Goal: Information Seeking & Learning: Learn about a topic

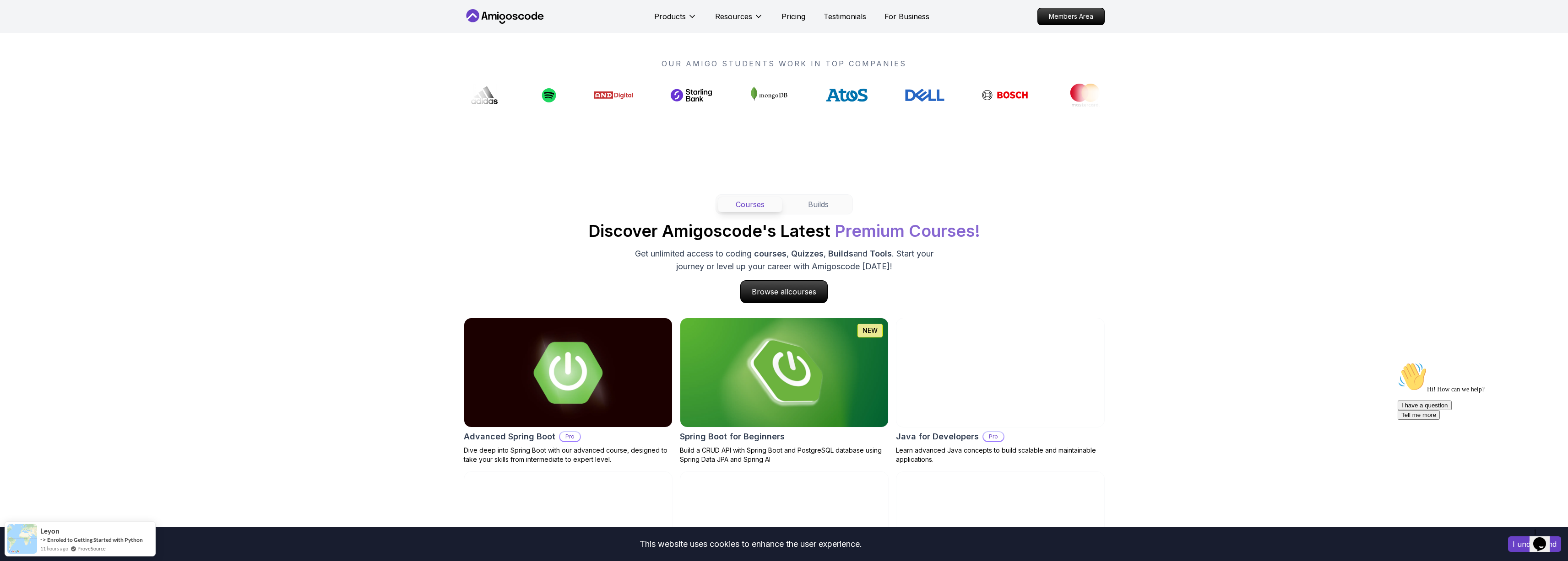
scroll to position [854, 0]
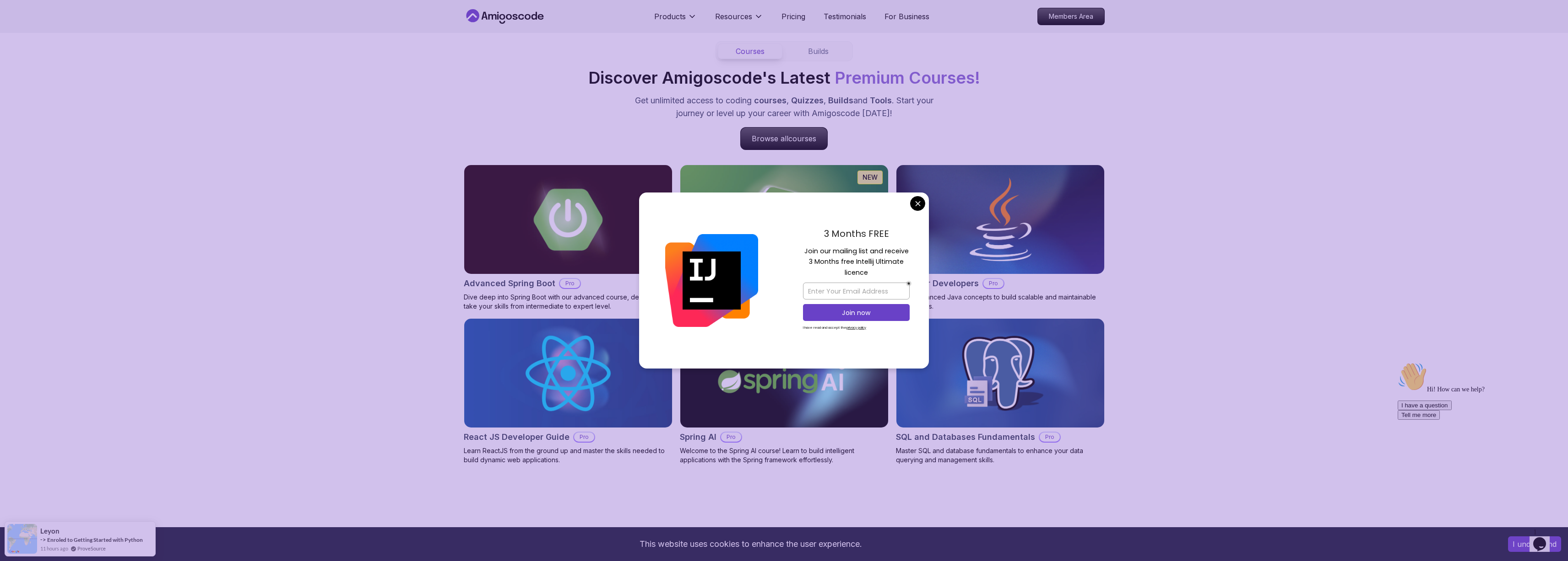
click at [461, 412] on div "Courses Builds Discover Amigoscode's Latest Premium Courses! Get unlimited acce…" at bounding box center [784, 253] width 1568 height 511
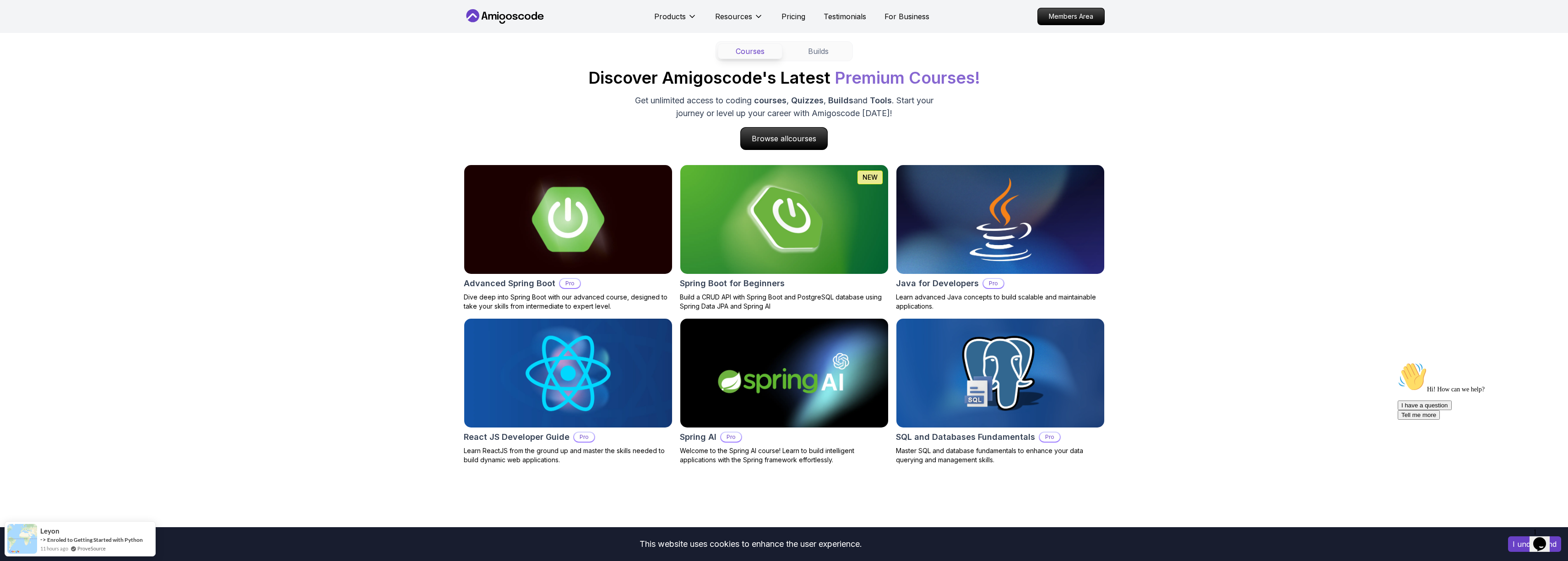
click at [580, 206] on img at bounding box center [568, 220] width 218 height 114
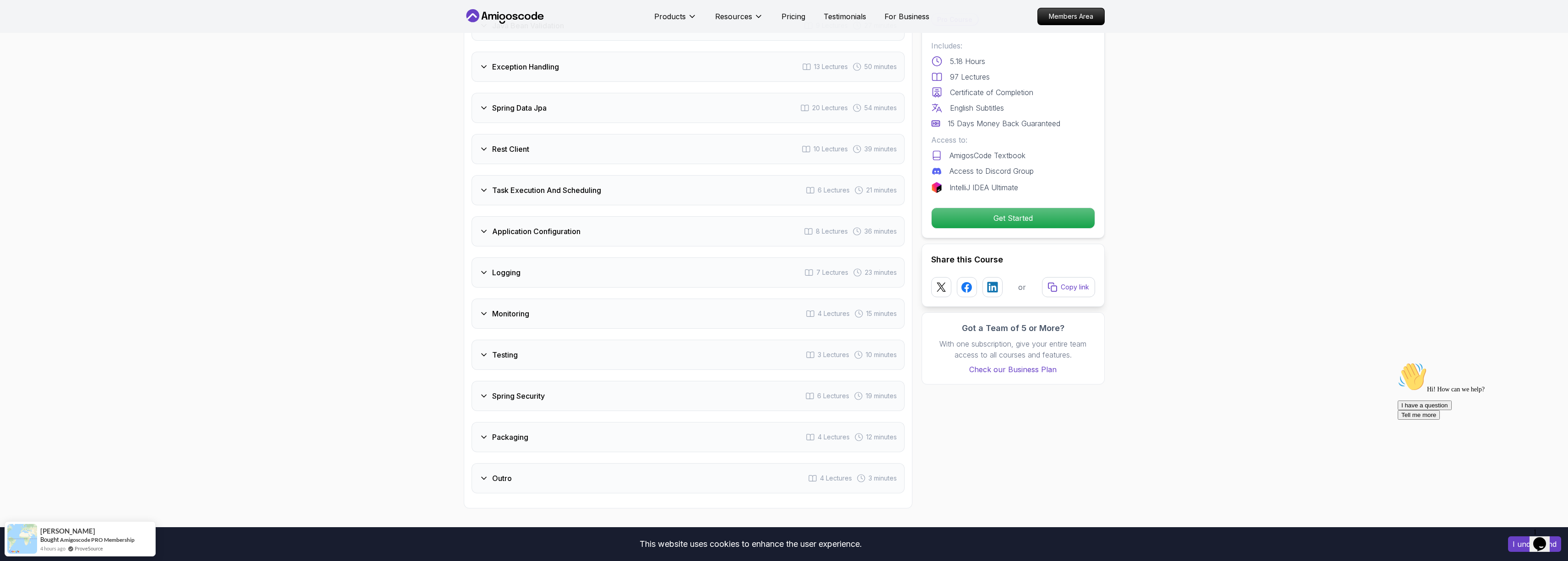
click at [716, 299] on div "Monitoring 4 Lectures 15 minutes" at bounding box center [688, 313] width 433 height 30
click at [703, 257] on div "Logging 7 Lectures 23 minutes" at bounding box center [688, 272] width 433 height 30
click at [701, 216] on div "Application Configuration 8 Lectures 36 minutes" at bounding box center [688, 231] width 433 height 30
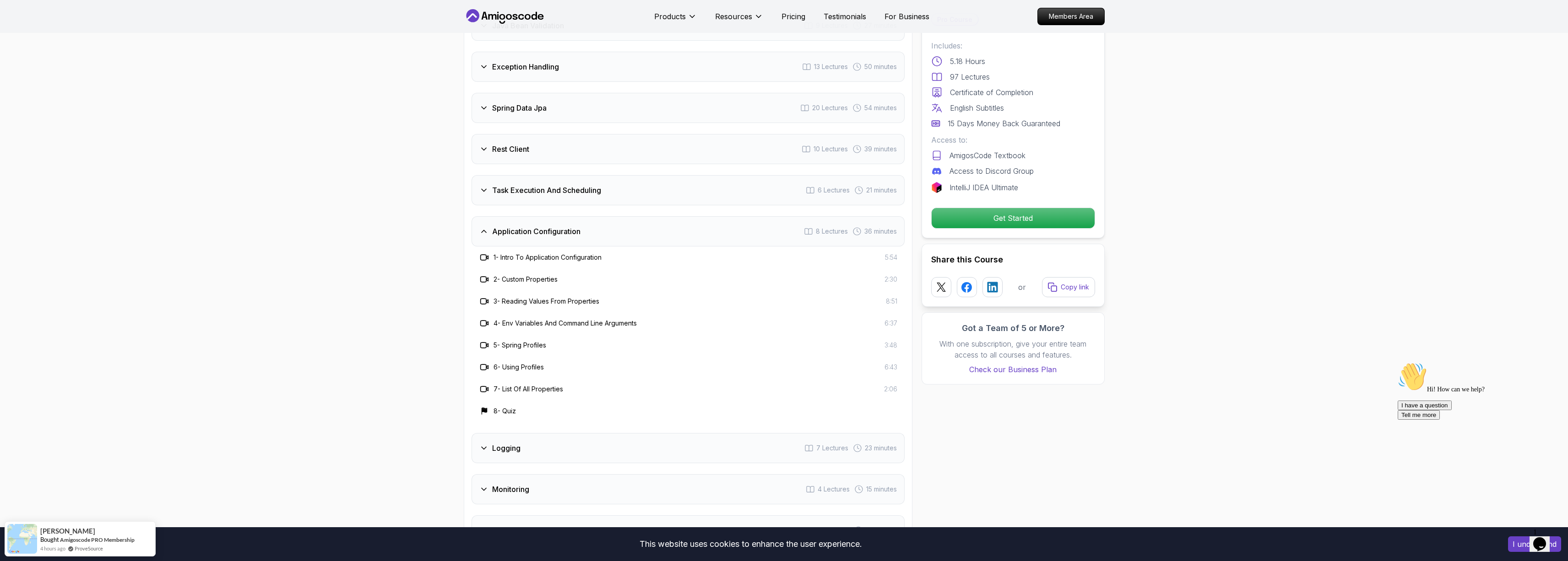
click at [708, 175] on div "Task Execution And Scheduling 6 Lectures 21 minutes" at bounding box center [688, 190] width 433 height 30
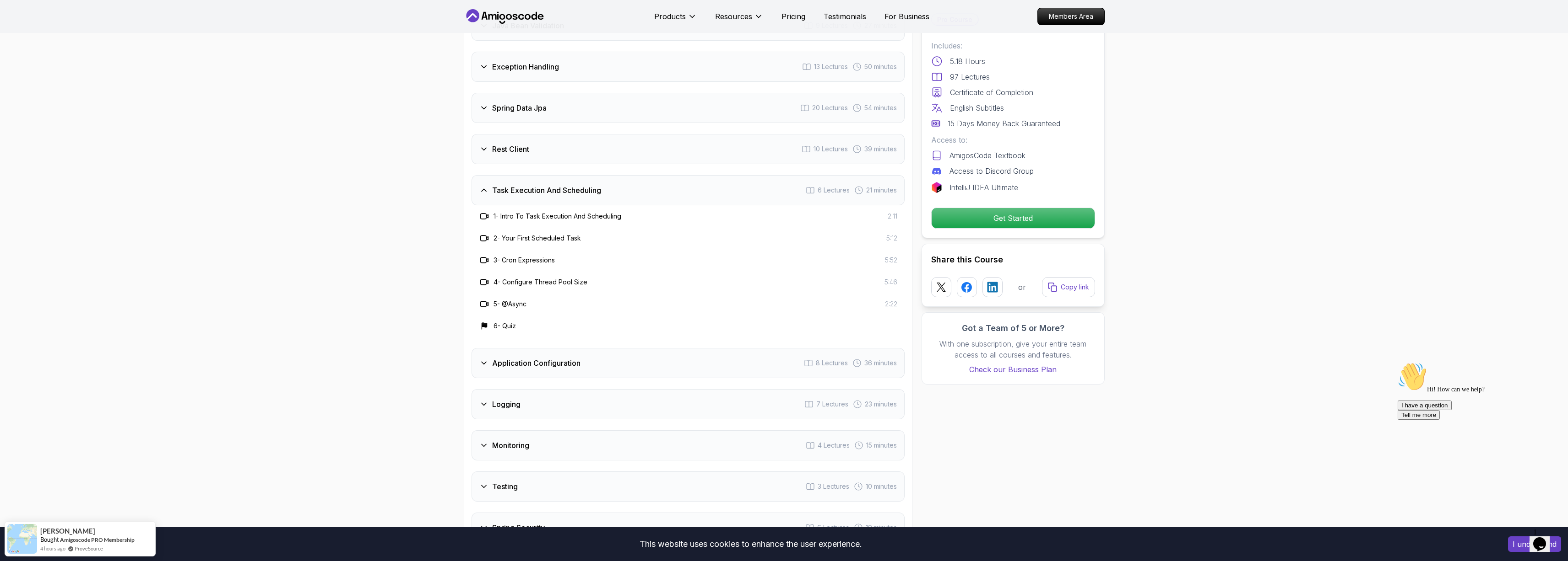
click at [713, 134] on div "Rest Client 10 Lectures 39 minutes" at bounding box center [688, 149] width 433 height 30
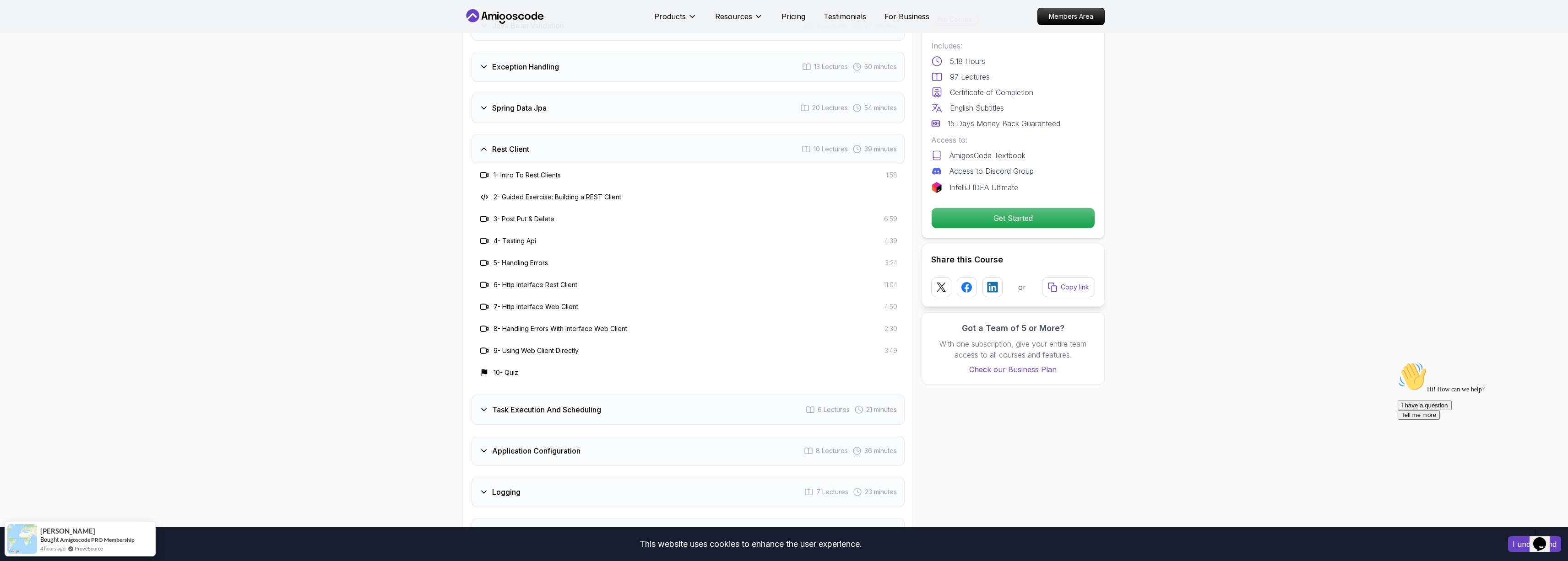
click at [721, 108] on div "Intro 3 Lectures 1 minute Java Bean Validation 9 Lectures 27 minutes Exception …" at bounding box center [688, 341] width 433 height 744
click at [711, 98] on div "Spring Data Jpa 20 Lectures 54 minutes" at bounding box center [688, 108] width 433 height 30
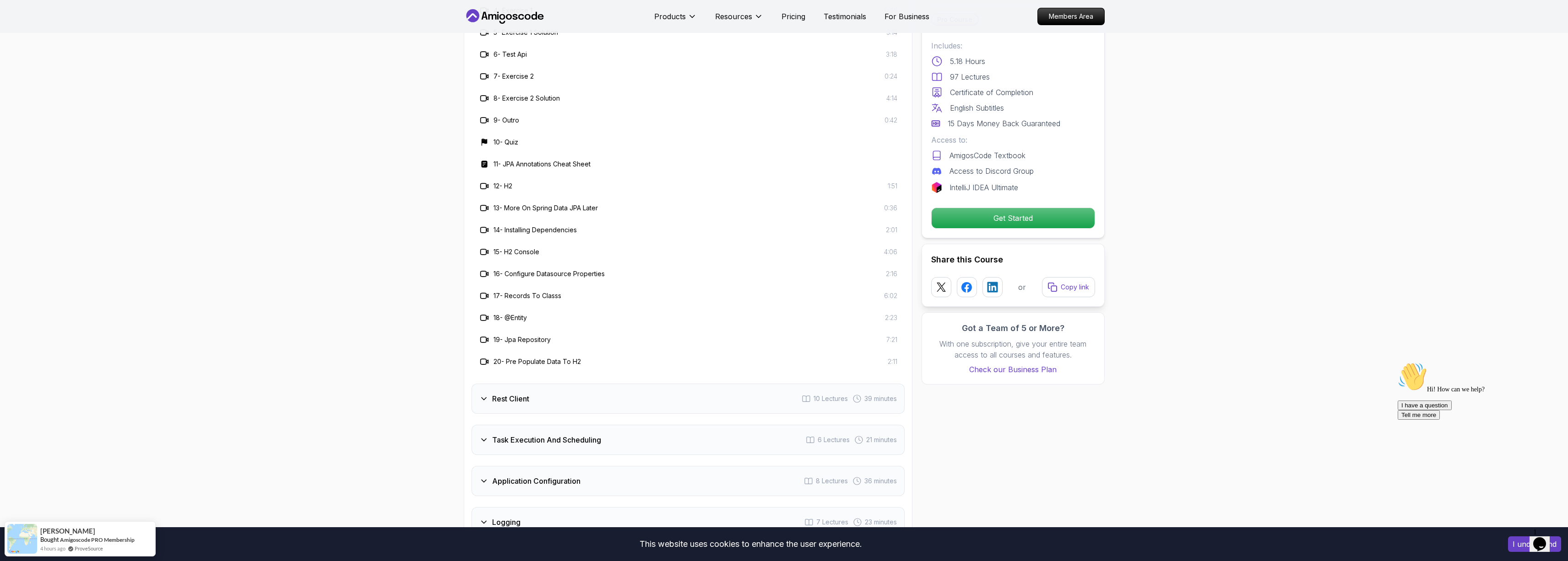
scroll to position [1748, 0]
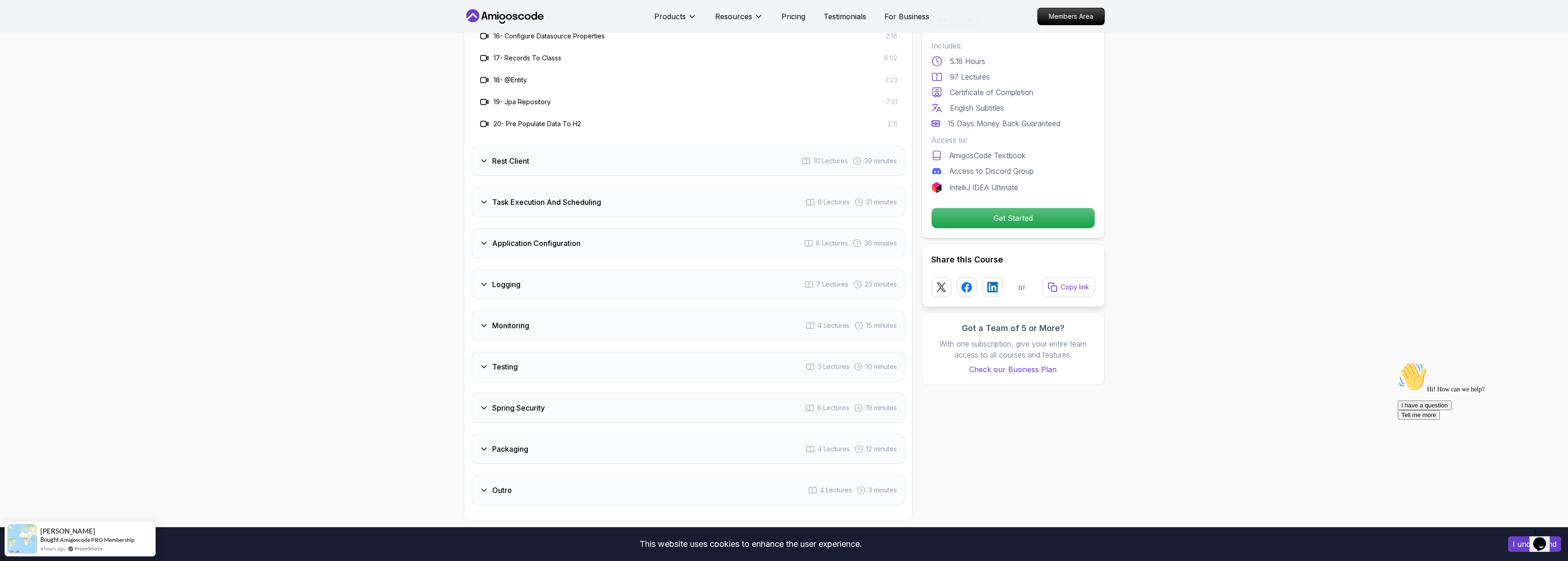
click at [578, 434] on div "Packaging 4 Lectures 12 minutes" at bounding box center [688, 449] width 433 height 30
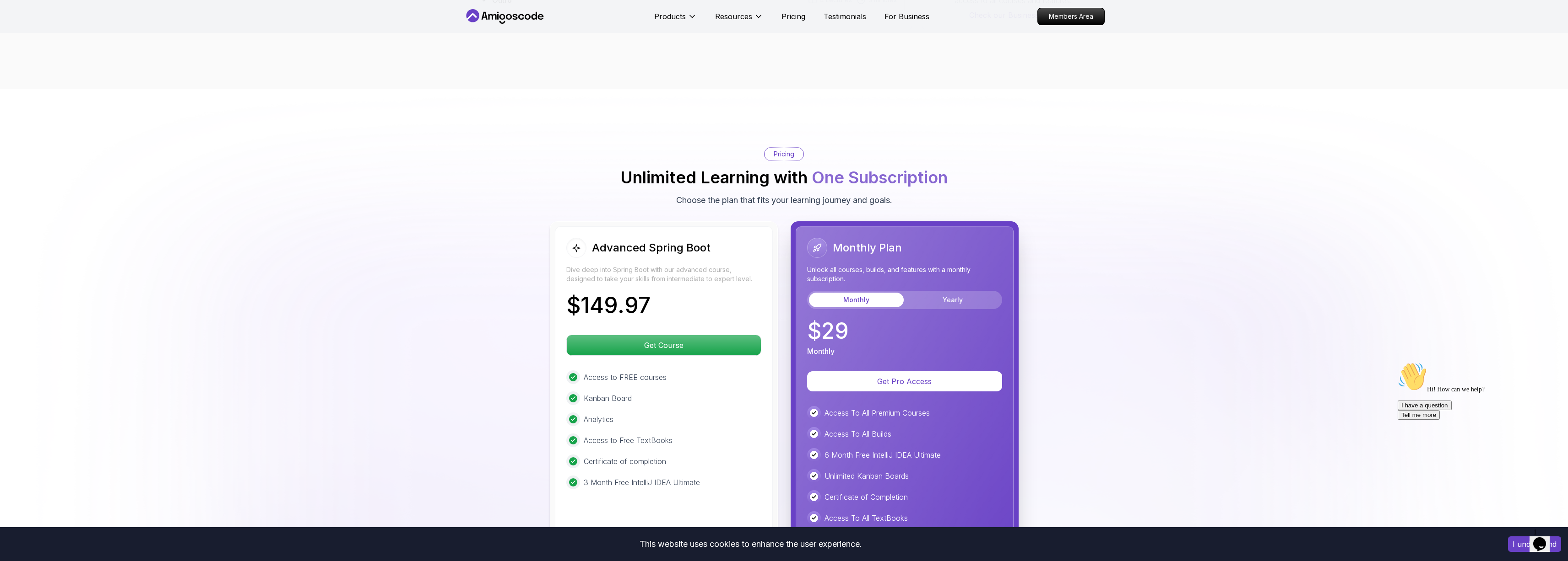
scroll to position [2069, 0]
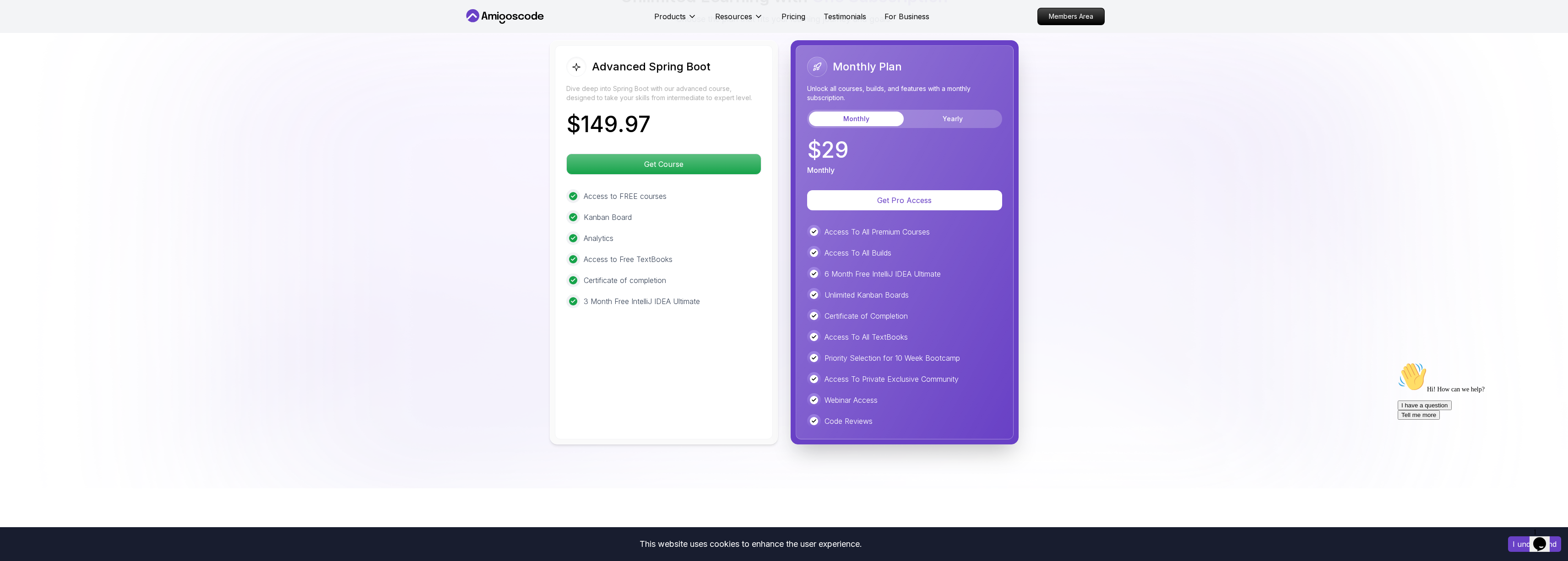
drag, startPoint x: 499, startPoint y: 249, endPoint x: 225, endPoint y: 1, distance: 369.6
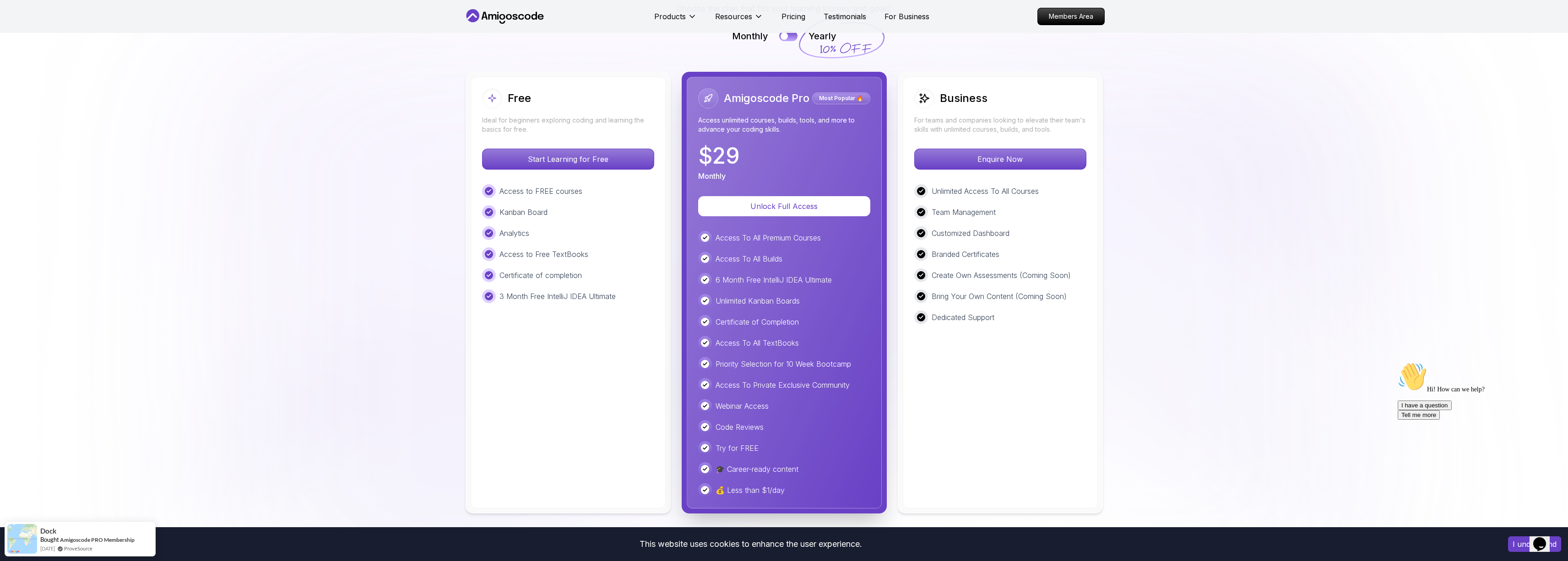
scroll to position [854, 0]
